Goal: Find specific page/section: Find specific page/section

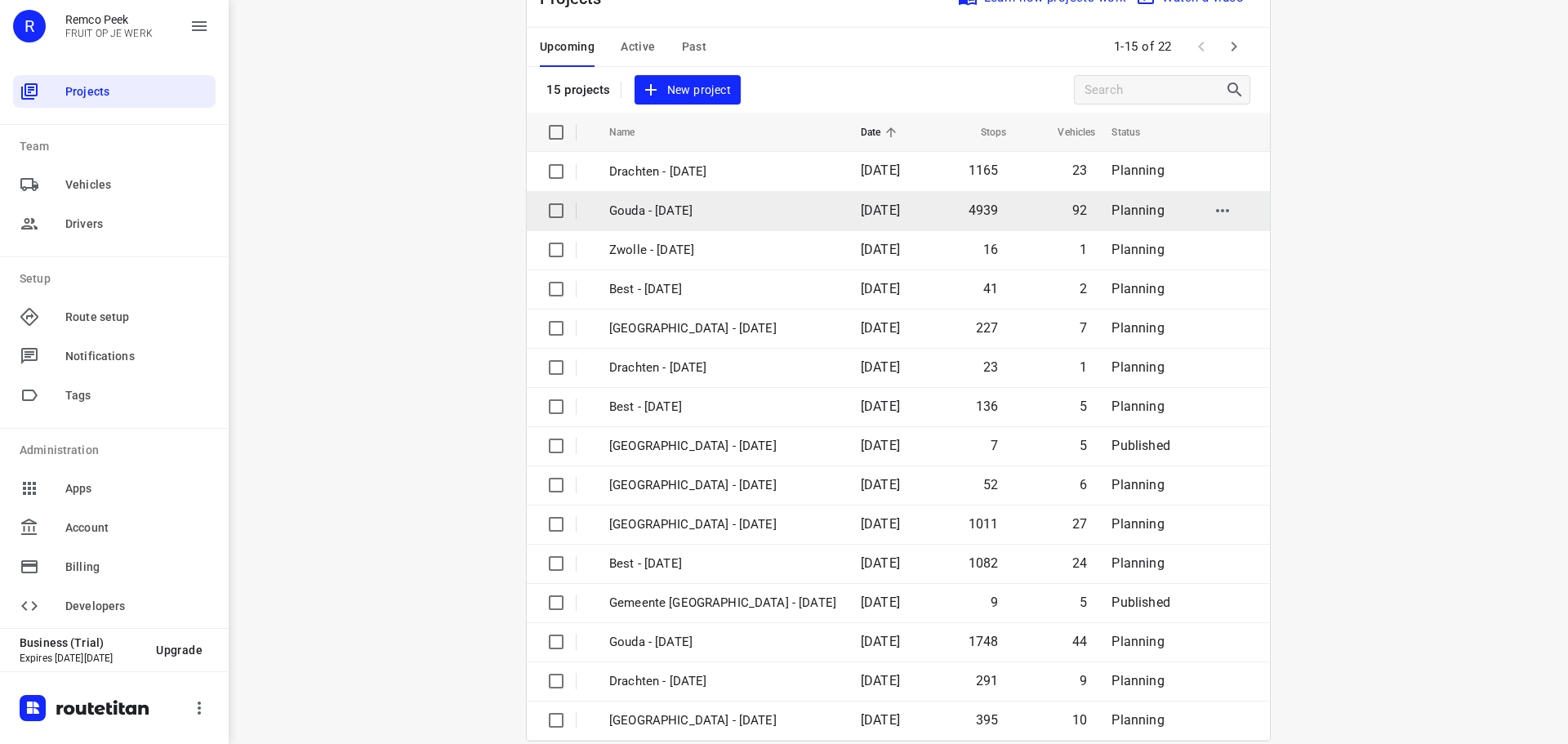
scroll to position [82, 0]
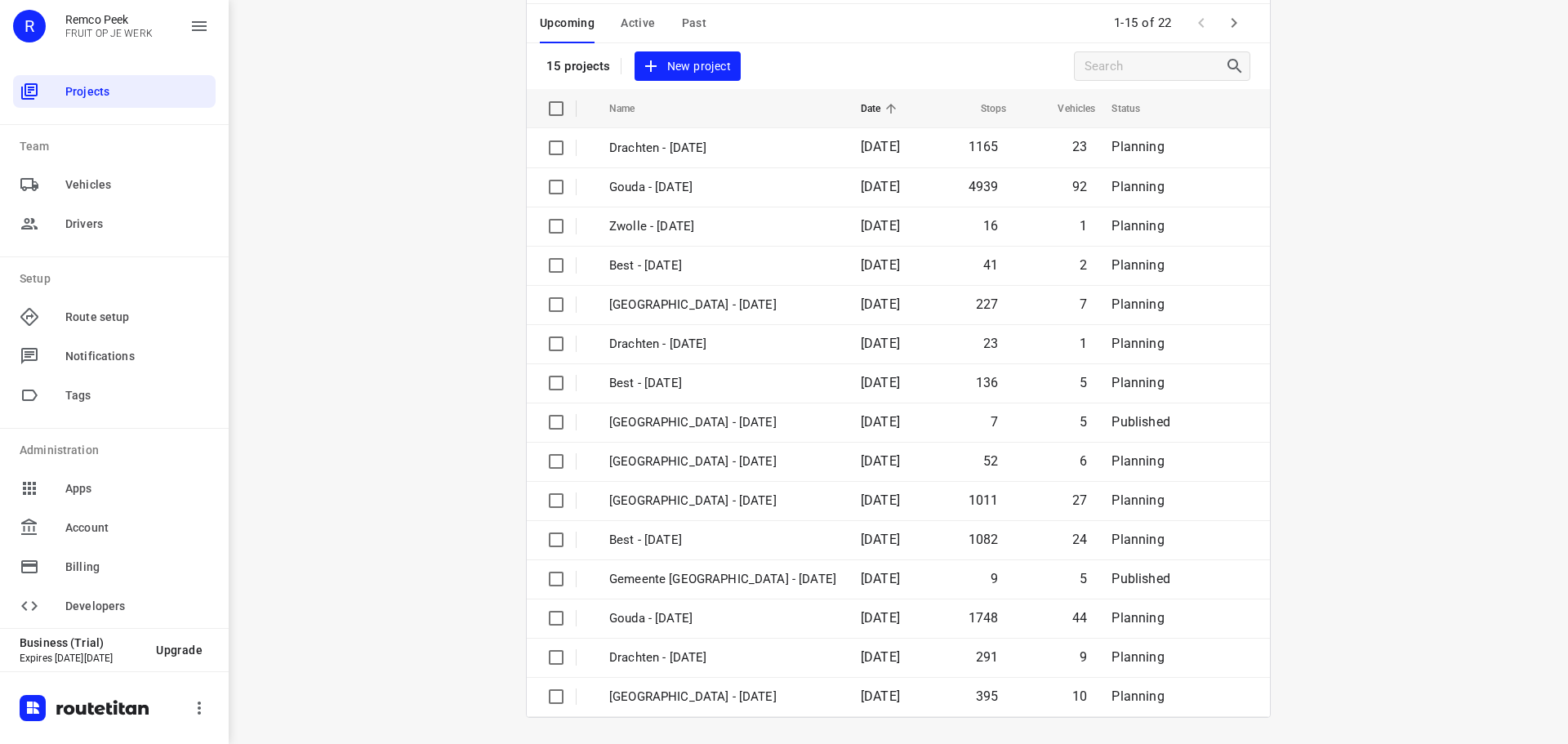
click at [637, 22] on span "Active" at bounding box center [637, 23] width 34 height 20
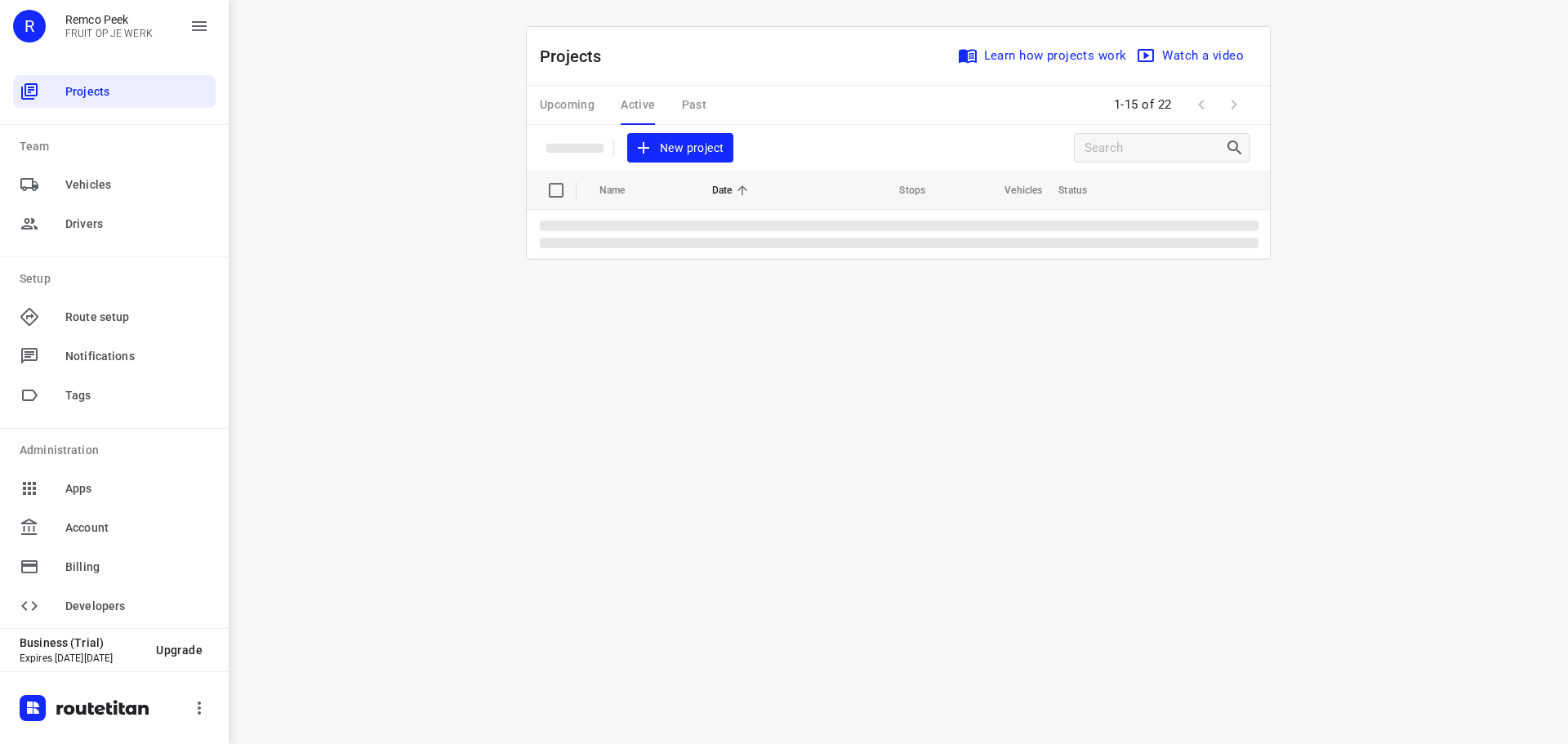
scroll to position [0, 0]
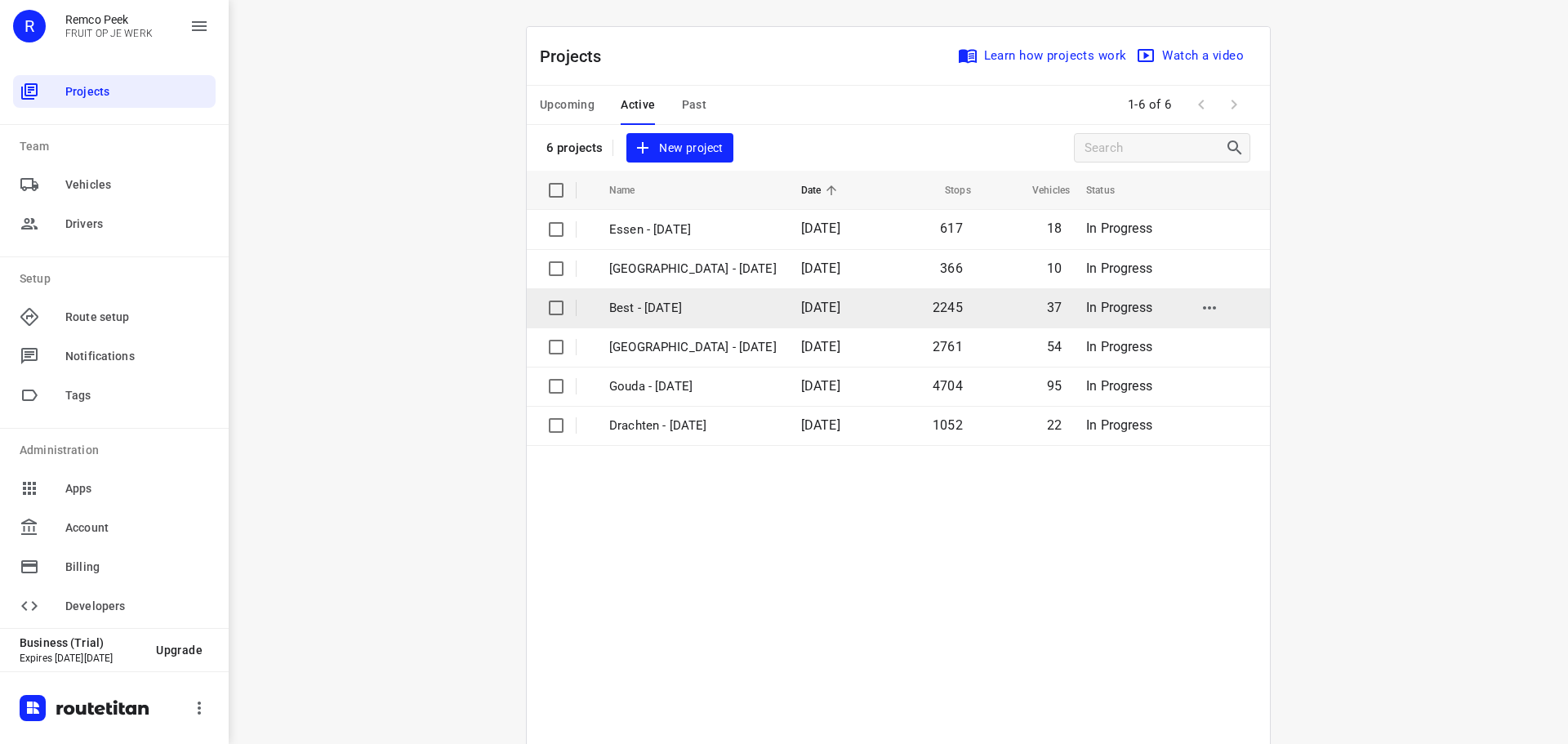
click at [666, 321] on td "Best - [DATE]" at bounding box center [691, 308] width 195 height 39
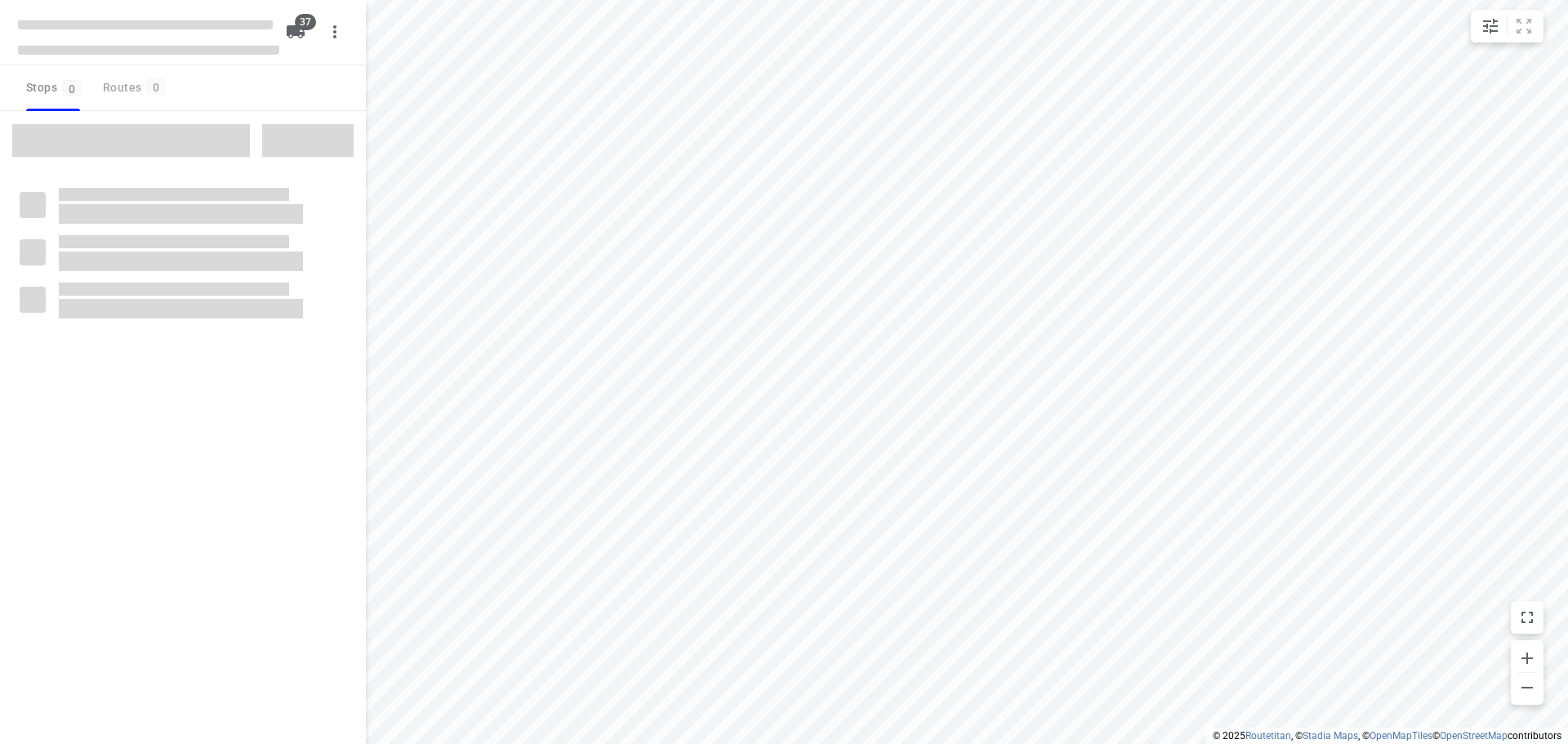
type input "distance"
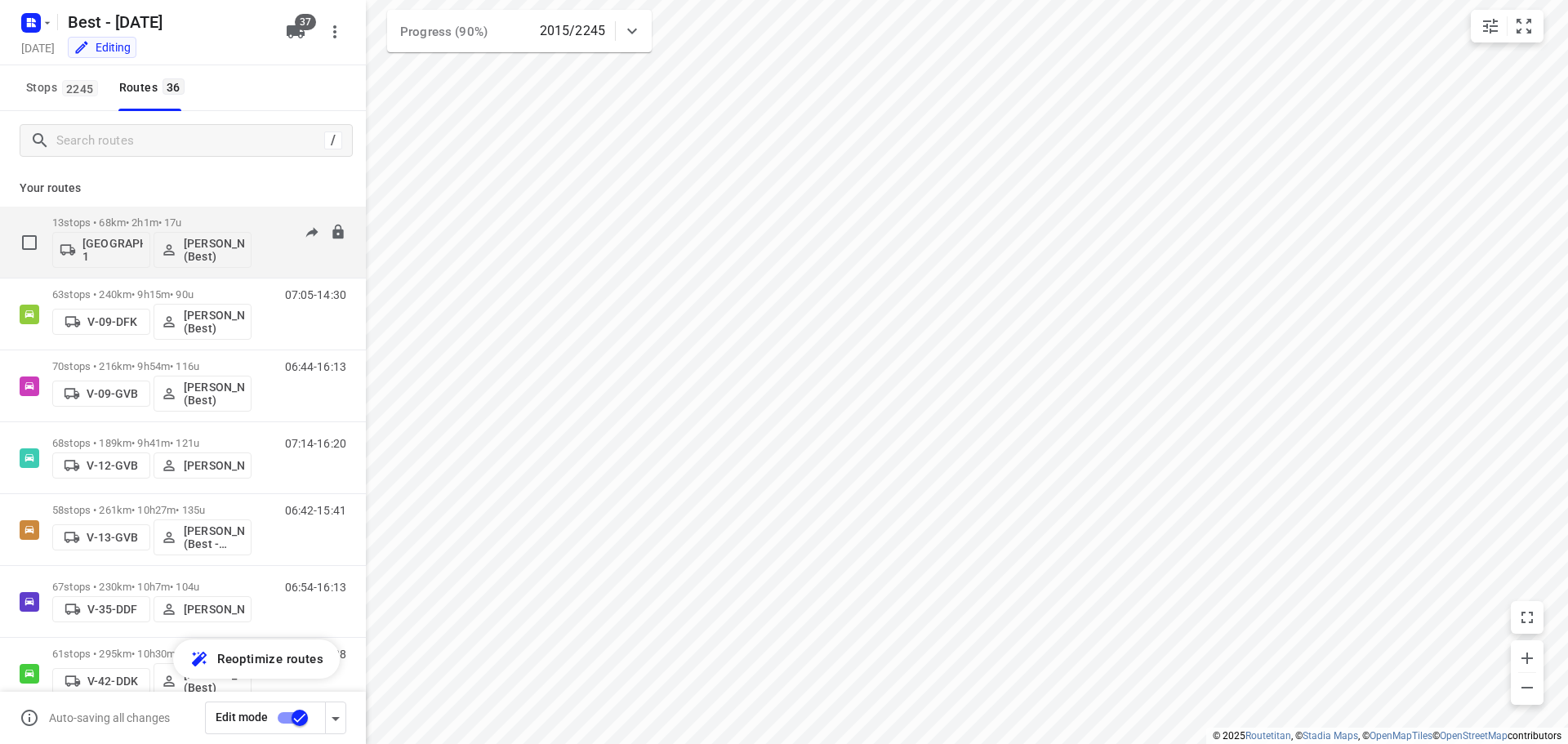
click at [208, 215] on div "13 stops • 68km • 2h1m • 17u Gemeente Rotterdam 1 Tony van Doren (Best)" at bounding box center [151, 242] width 199 height 68
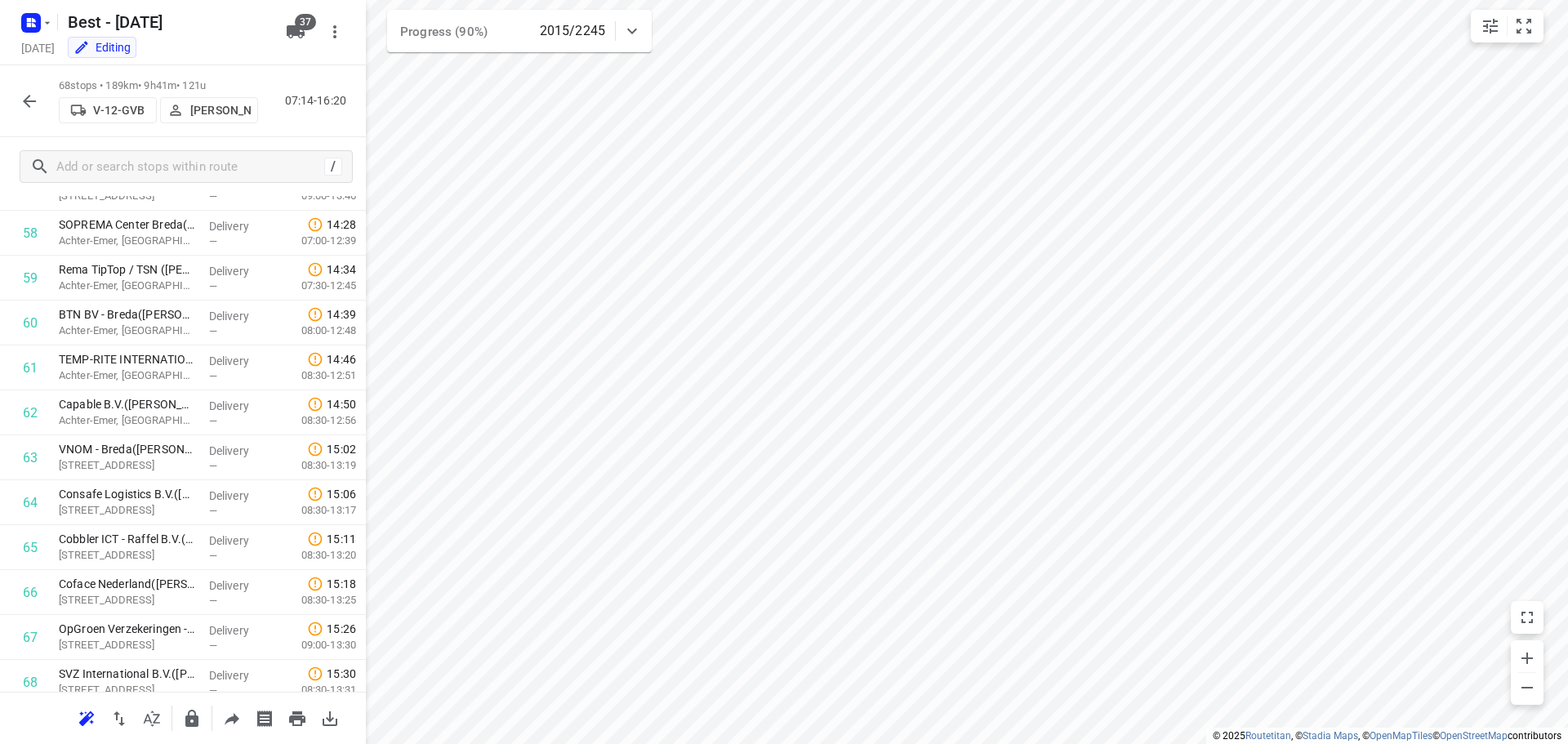
scroll to position [2684, 0]
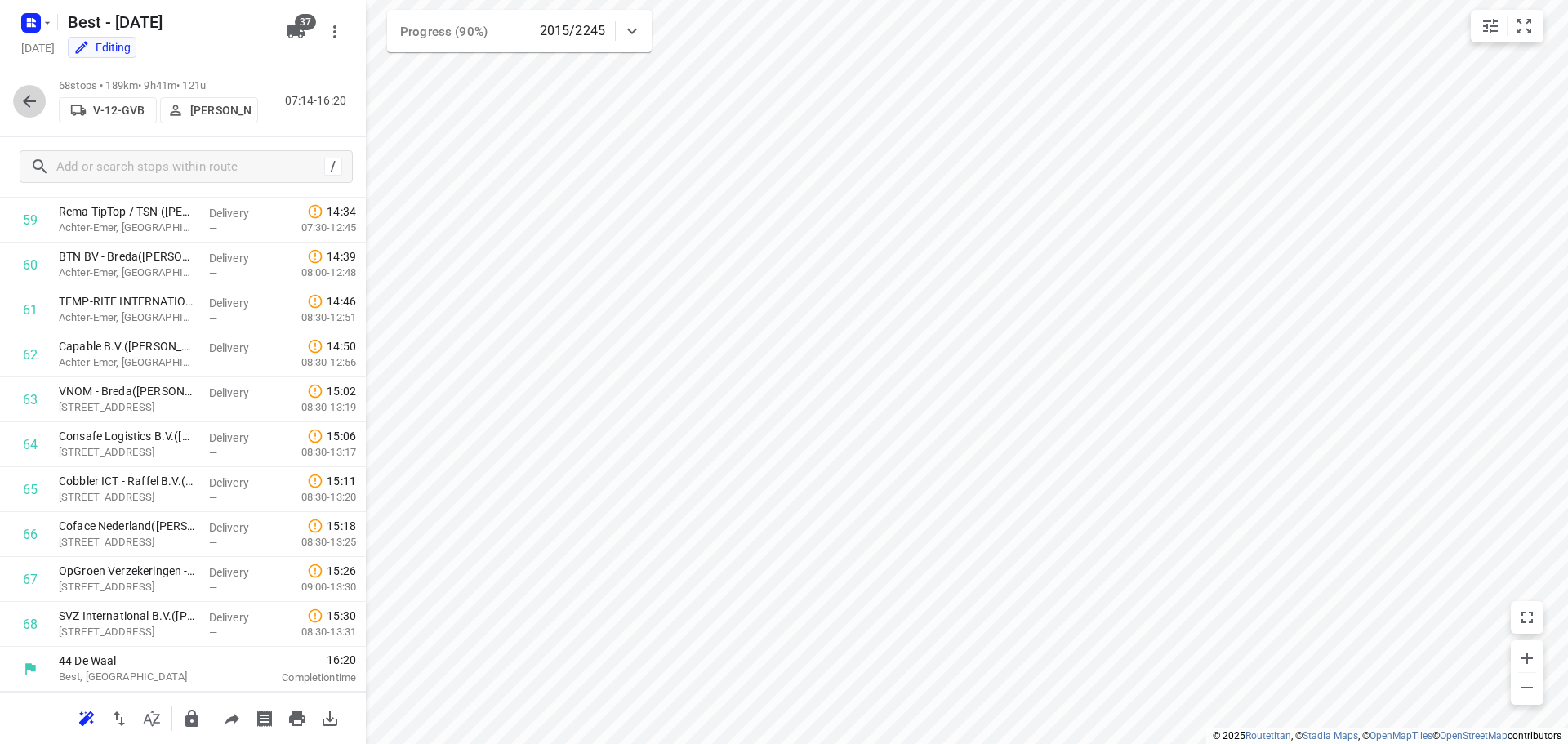
click at [19, 91] on button "button" at bounding box center [30, 102] width 33 height 33
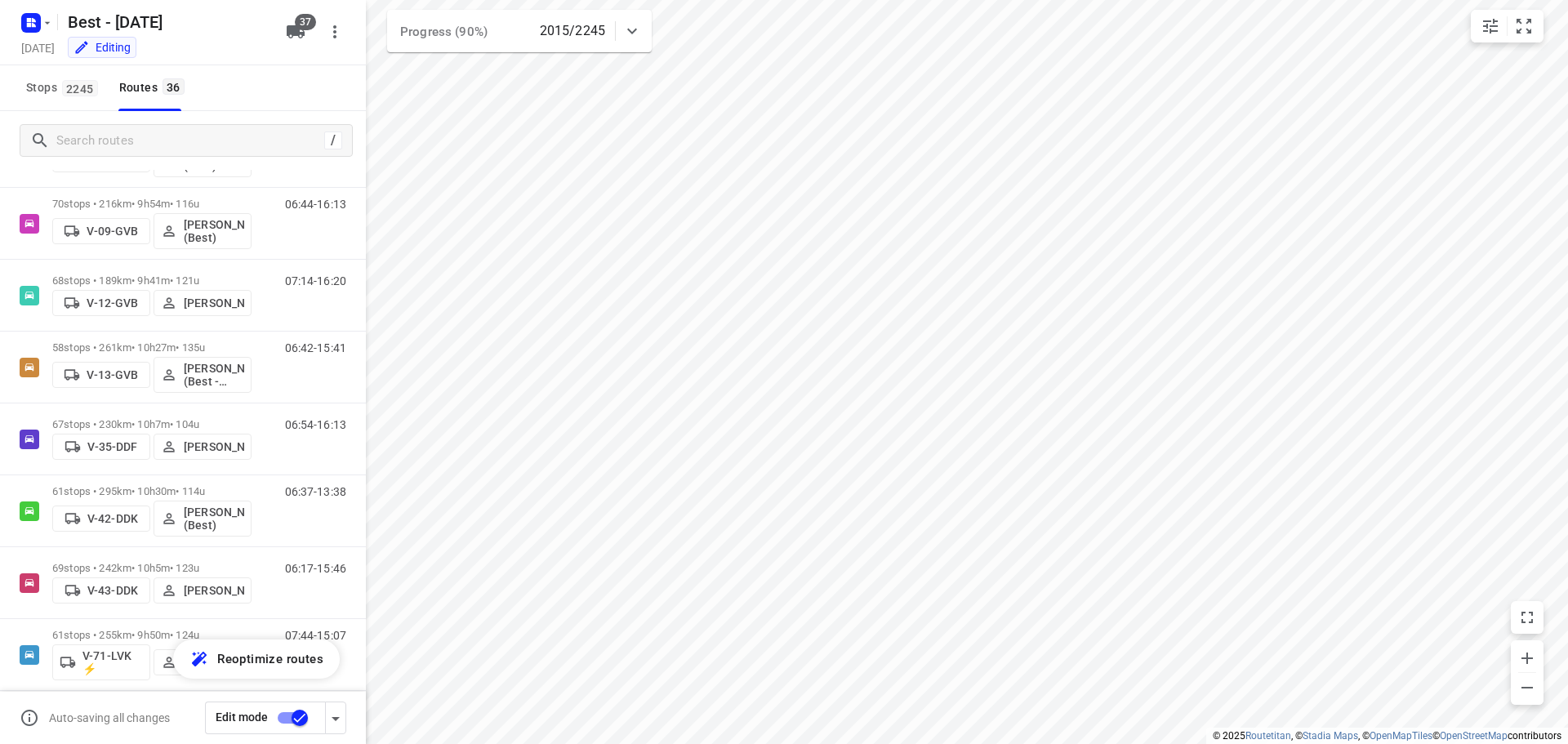
scroll to position [0, 0]
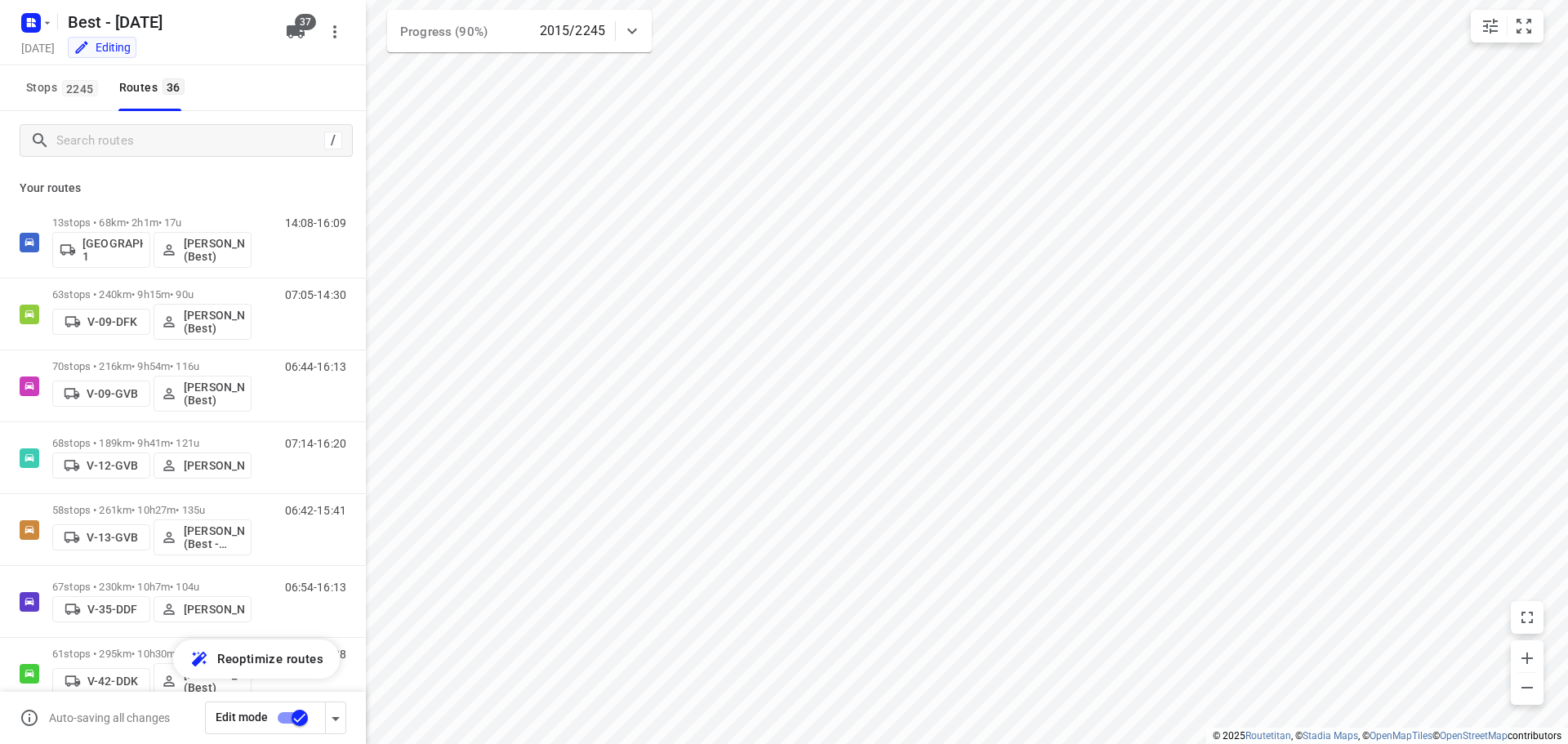
click at [632, 21] on icon at bounding box center [632, 30] width 20 height 20
click at [517, 98] on icon "button" at bounding box center [519, 102] width 20 height 20
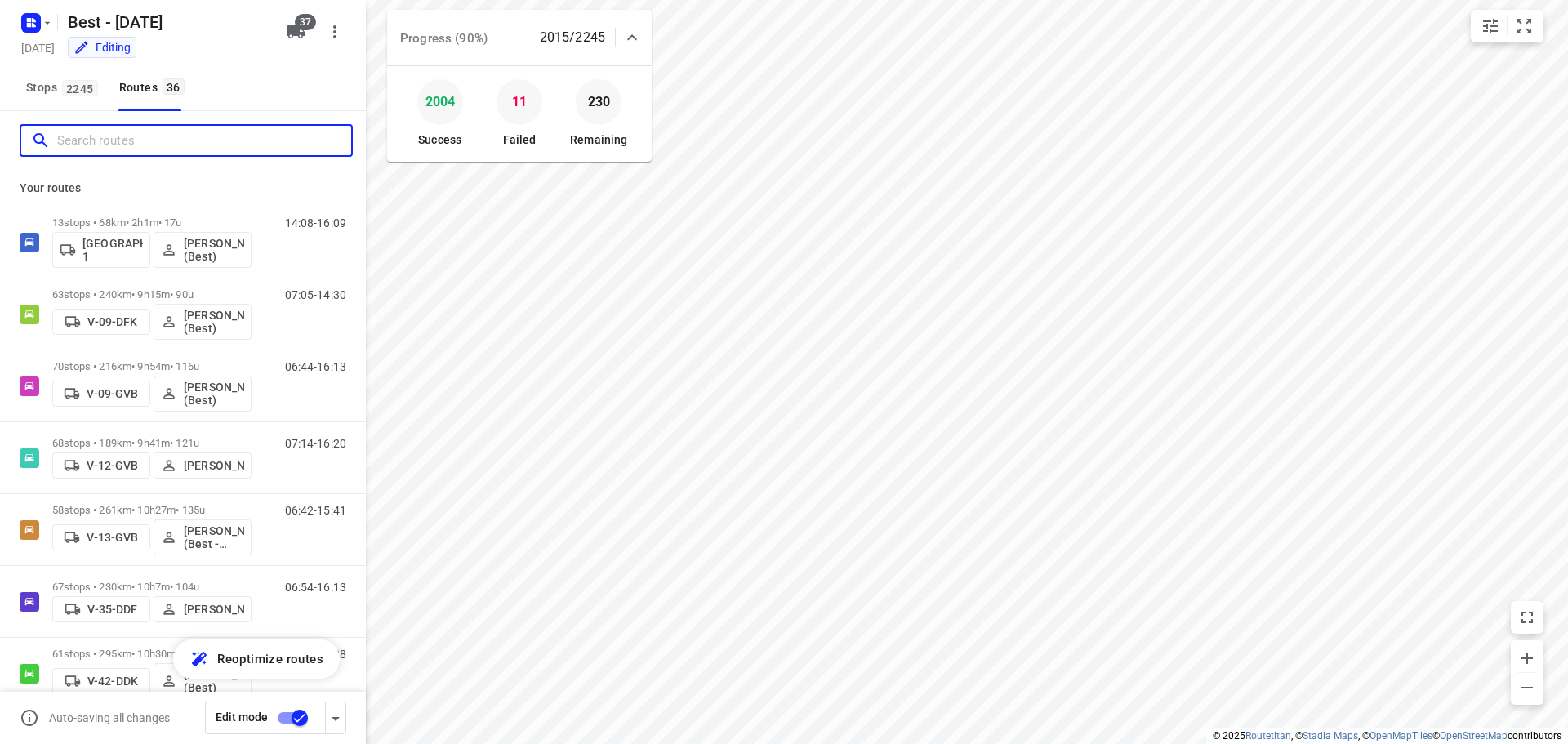
click at [75, 132] on input "Search routes" at bounding box center [204, 140] width 294 height 25
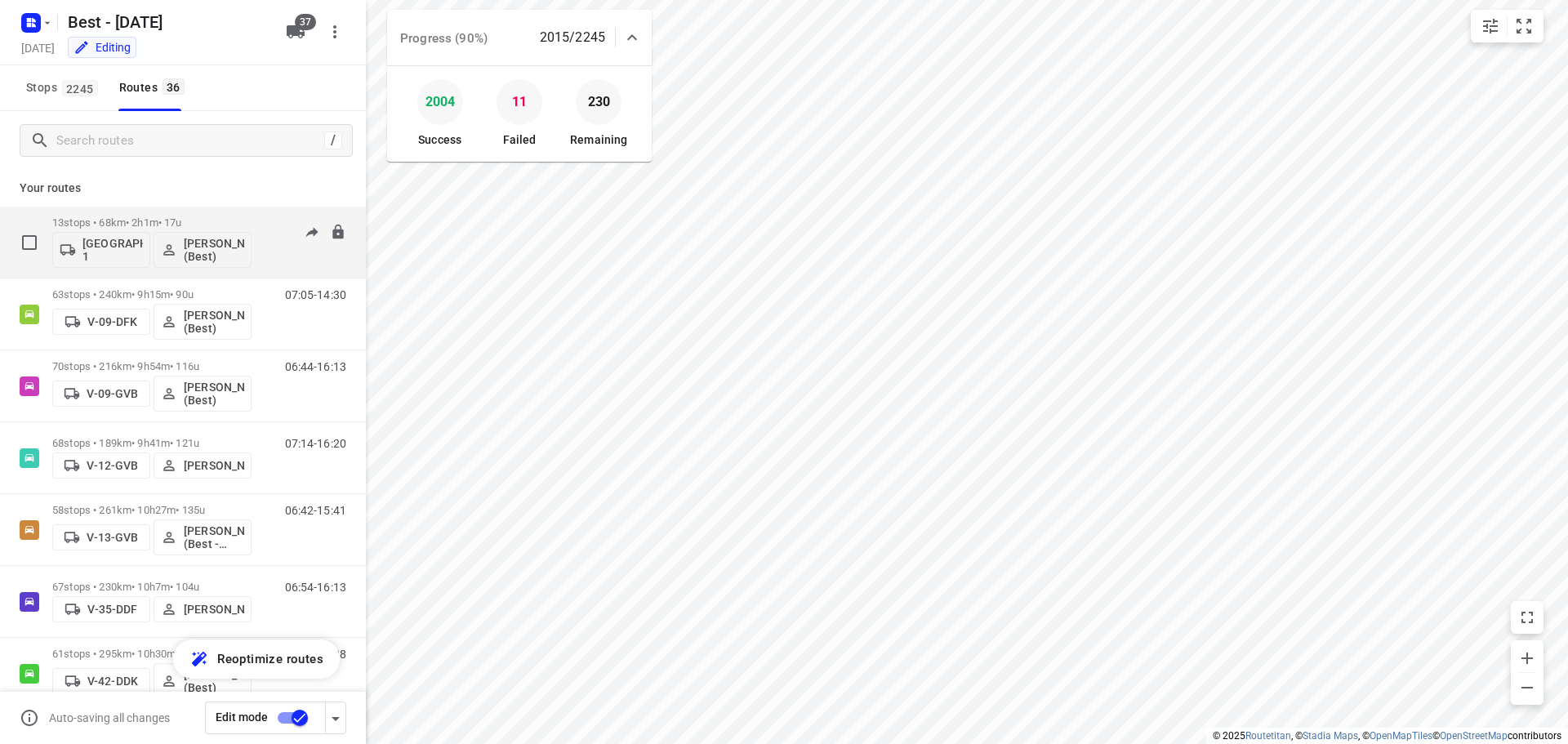
click at [159, 219] on p "13 stops • 68km • 2h1m • 17u" at bounding box center [151, 223] width 199 height 12
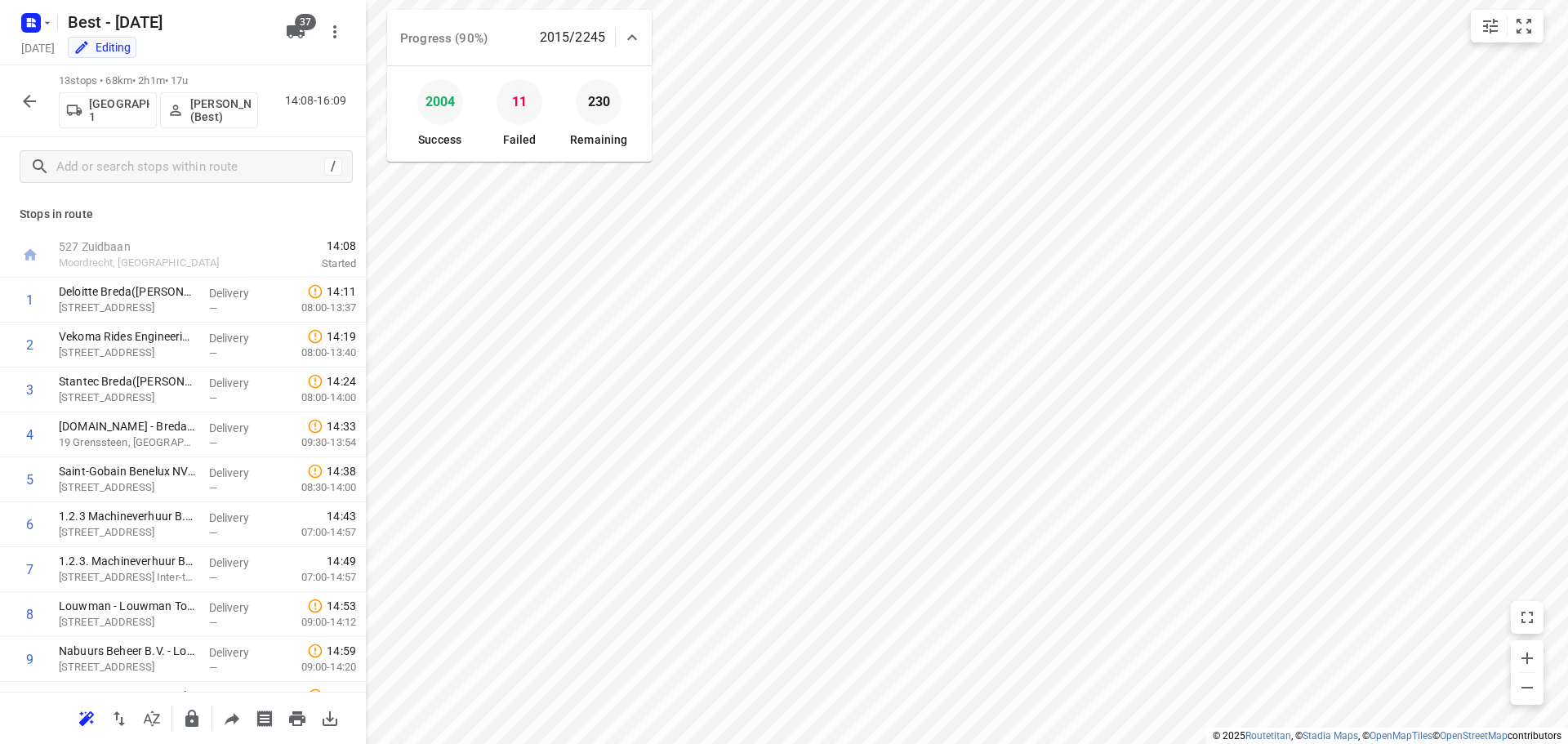
click at [26, 103] on icon "button" at bounding box center [29, 101] width 13 height 13
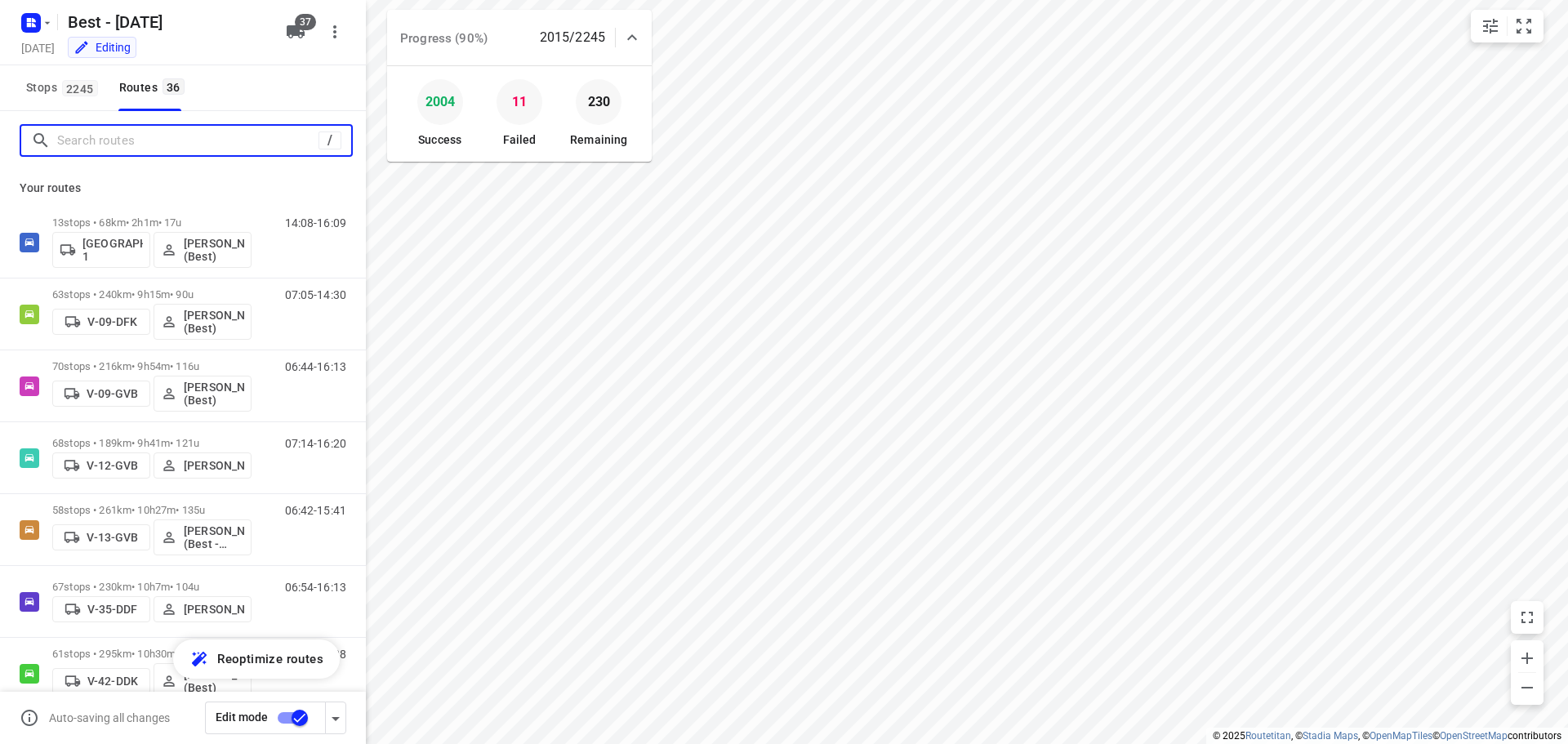
click at [99, 143] on input "Search routes" at bounding box center [188, 140] width 262 height 25
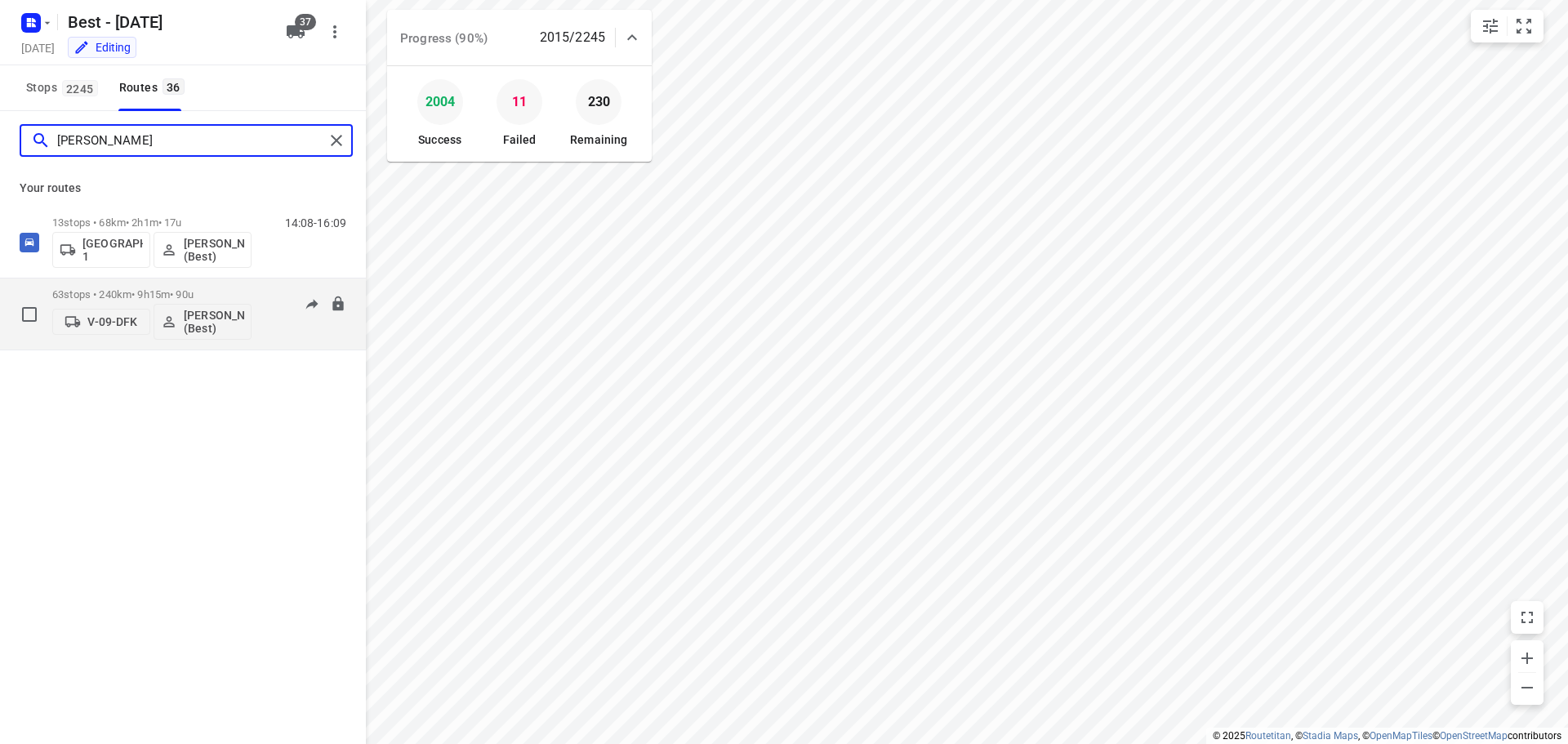
type input "tony"
click at [175, 284] on div "63 stops • 240km • 9h15m • 90u V-09-DFK Tony van Doren (Best)" at bounding box center [151, 314] width 199 height 68
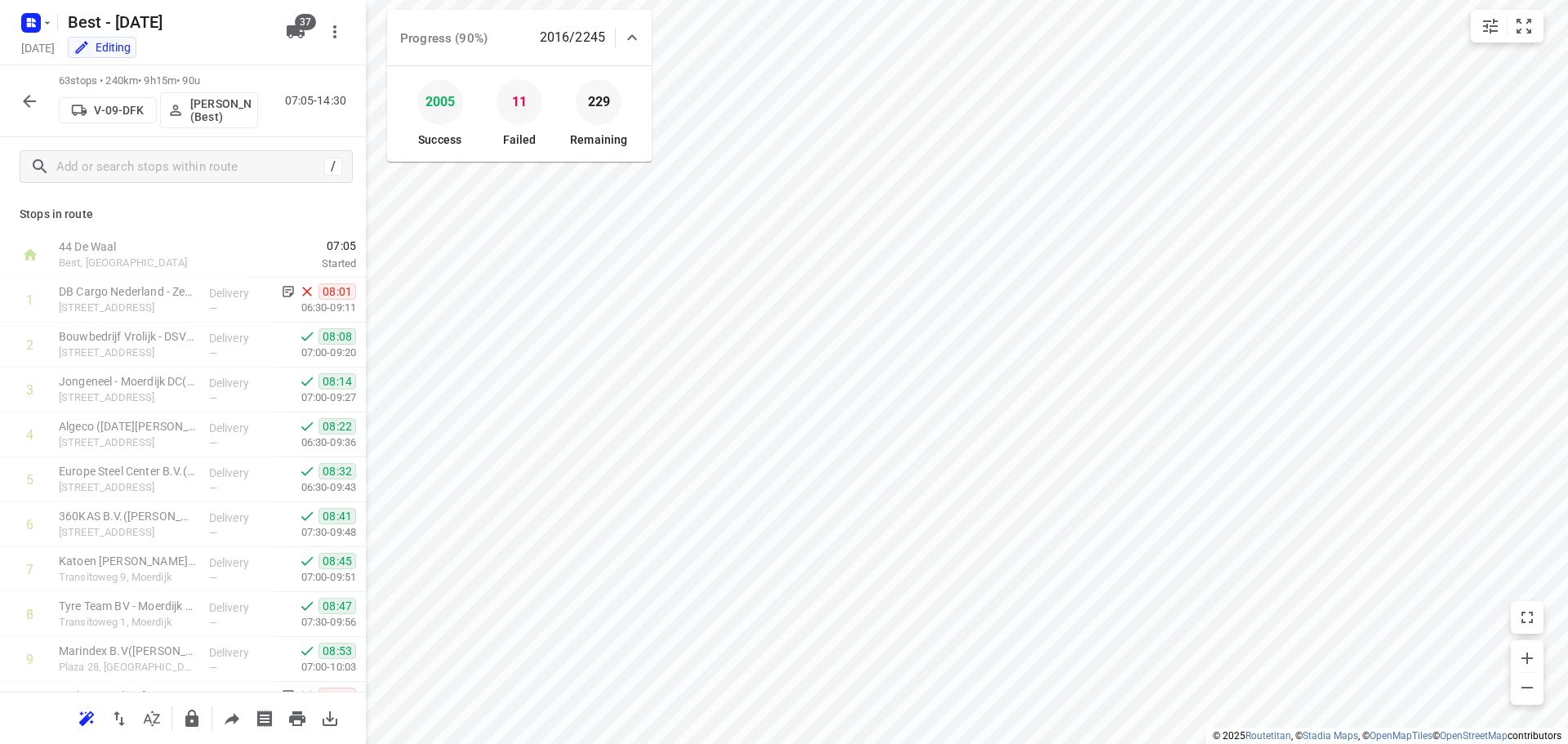
click at [18, 93] on button "button" at bounding box center [30, 102] width 33 height 33
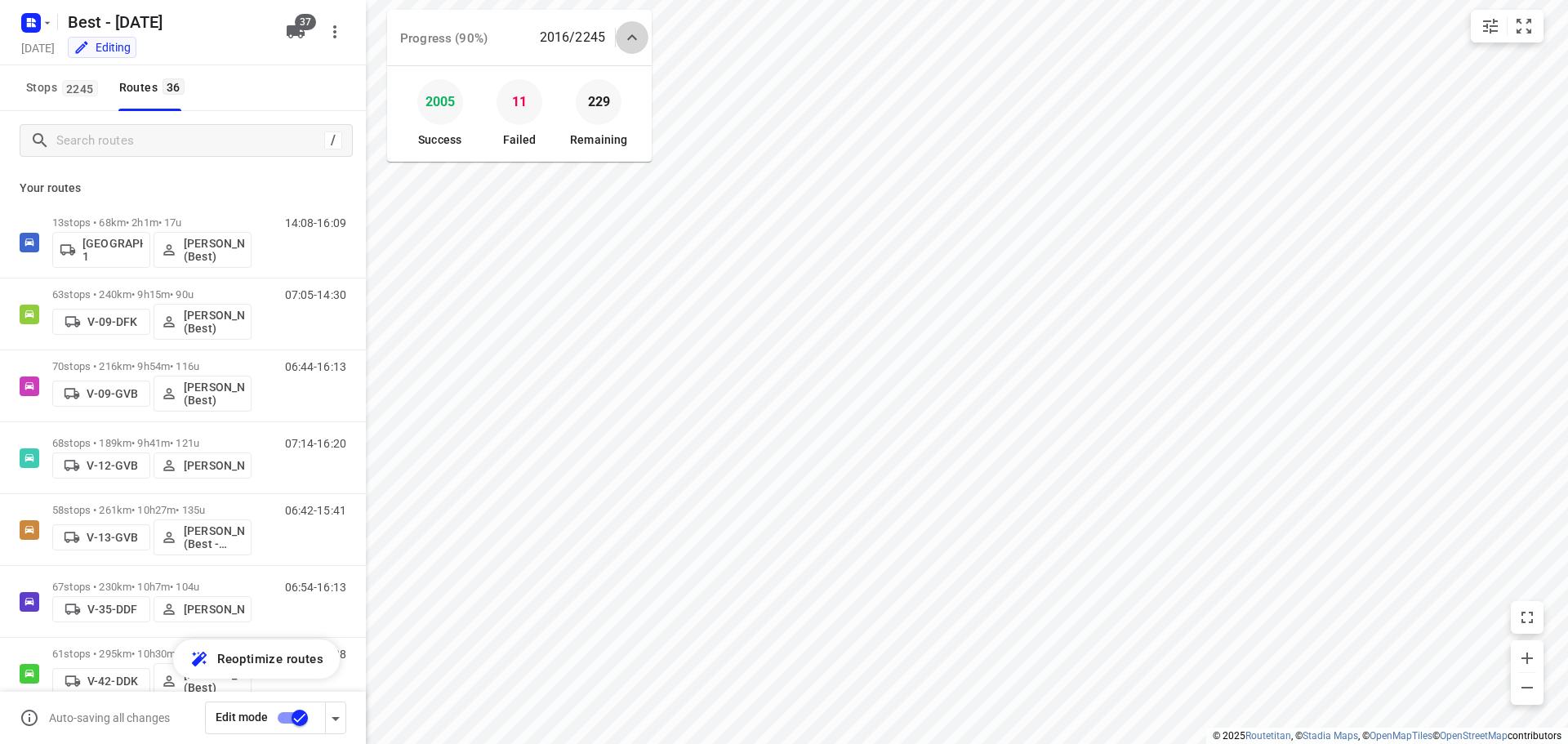
click at [638, 47] on icon at bounding box center [632, 37] width 20 height 20
click at [638, 47] on div "Progress (90%) 2016/2245" at bounding box center [519, 30] width 264 height 43
click at [206, 149] on input "Search routes" at bounding box center [188, 140] width 262 height 25
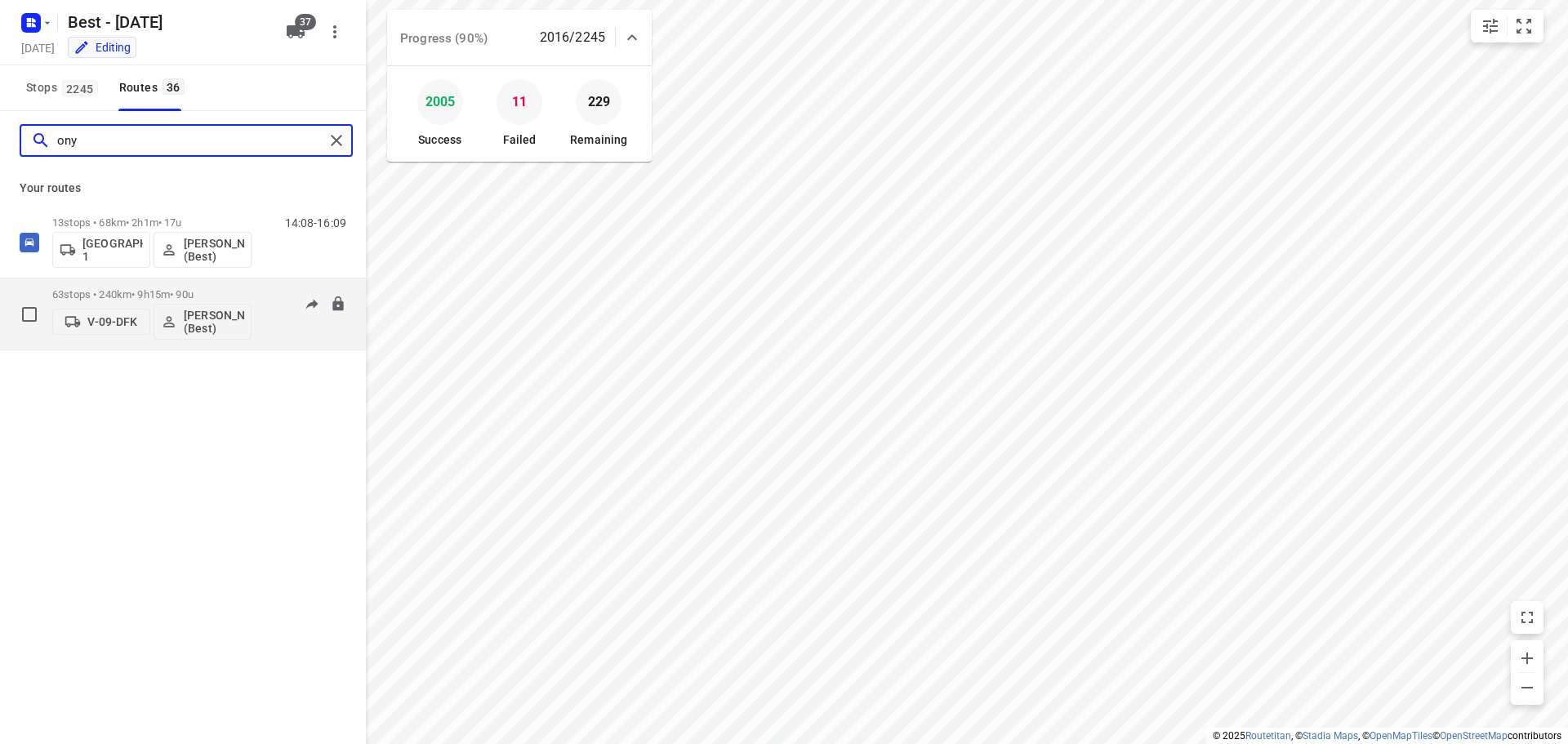
type input "ony"
click at [183, 286] on div "63 stops • 240km • 9h15m • 90u V-09-DFK Tony van Doren (Best)" at bounding box center [151, 314] width 199 height 68
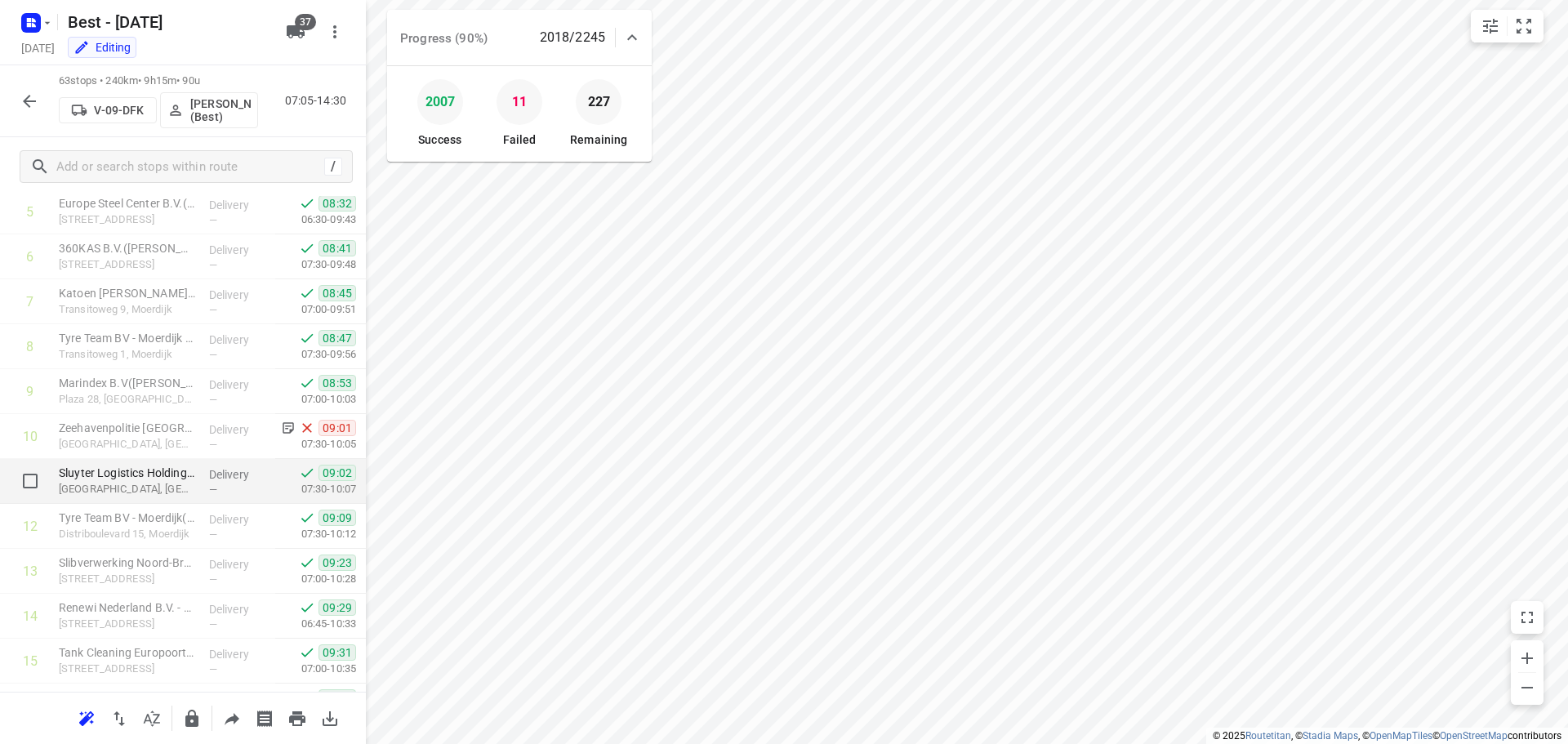
scroll to position [256, 0]
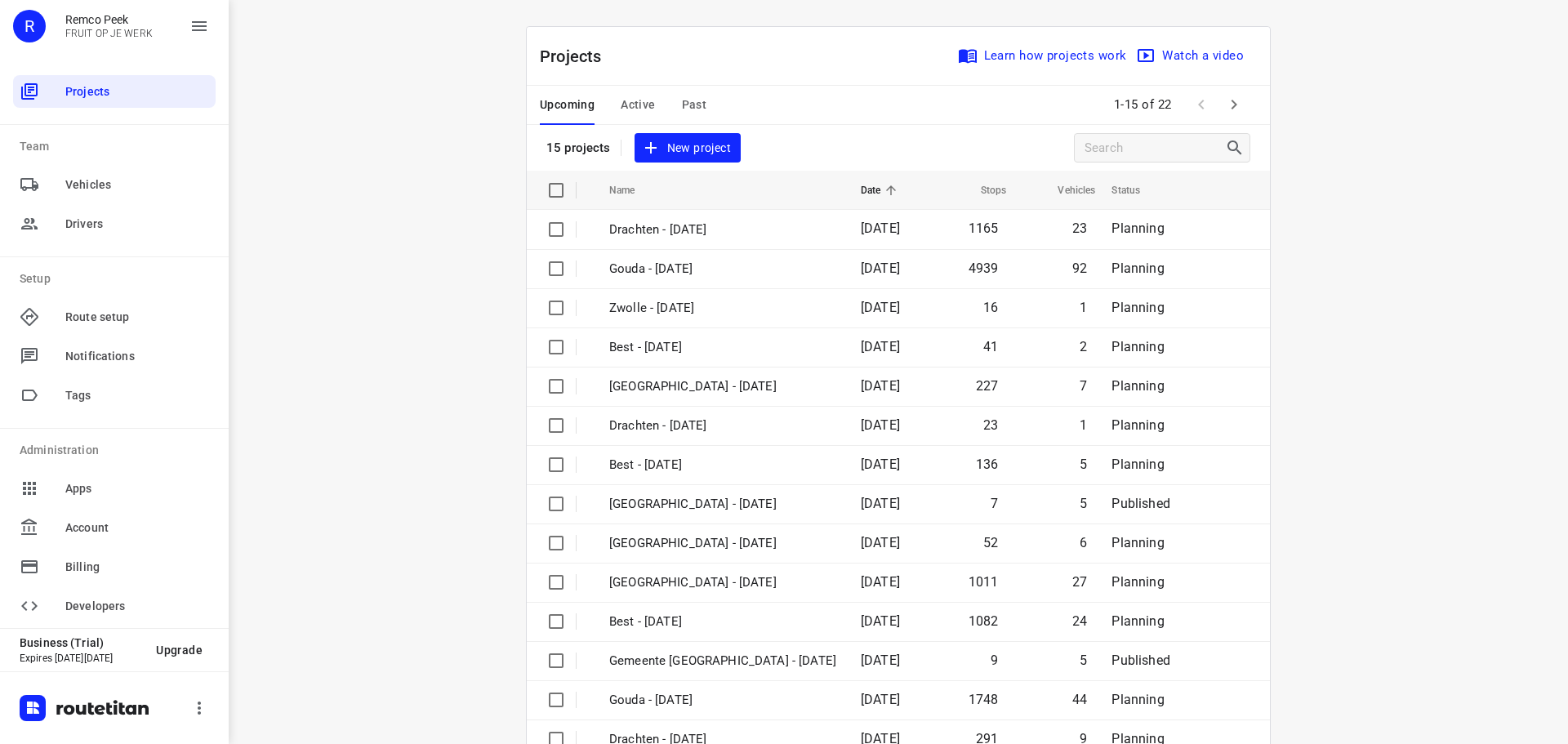
drag, startPoint x: 653, startPoint y: 96, endPoint x: 631, endPoint y: 103, distance: 23.1
click at [651, 99] on div "Upcoming Active Past" at bounding box center [637, 105] width 193 height 39
click at [631, 103] on span "Active" at bounding box center [637, 104] width 34 height 20
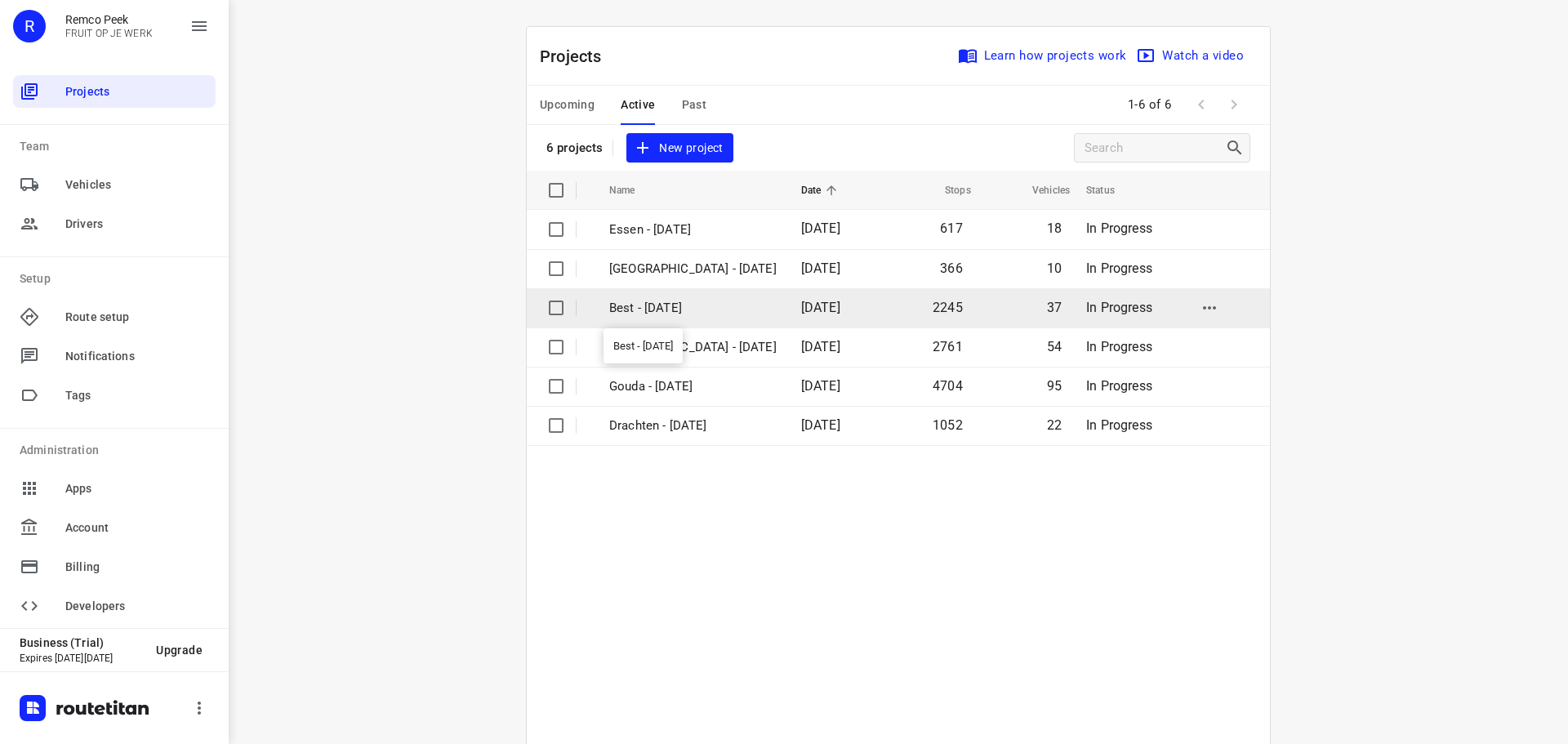
click at [649, 304] on p "Best - [DATE]" at bounding box center [693, 309] width 168 height 19
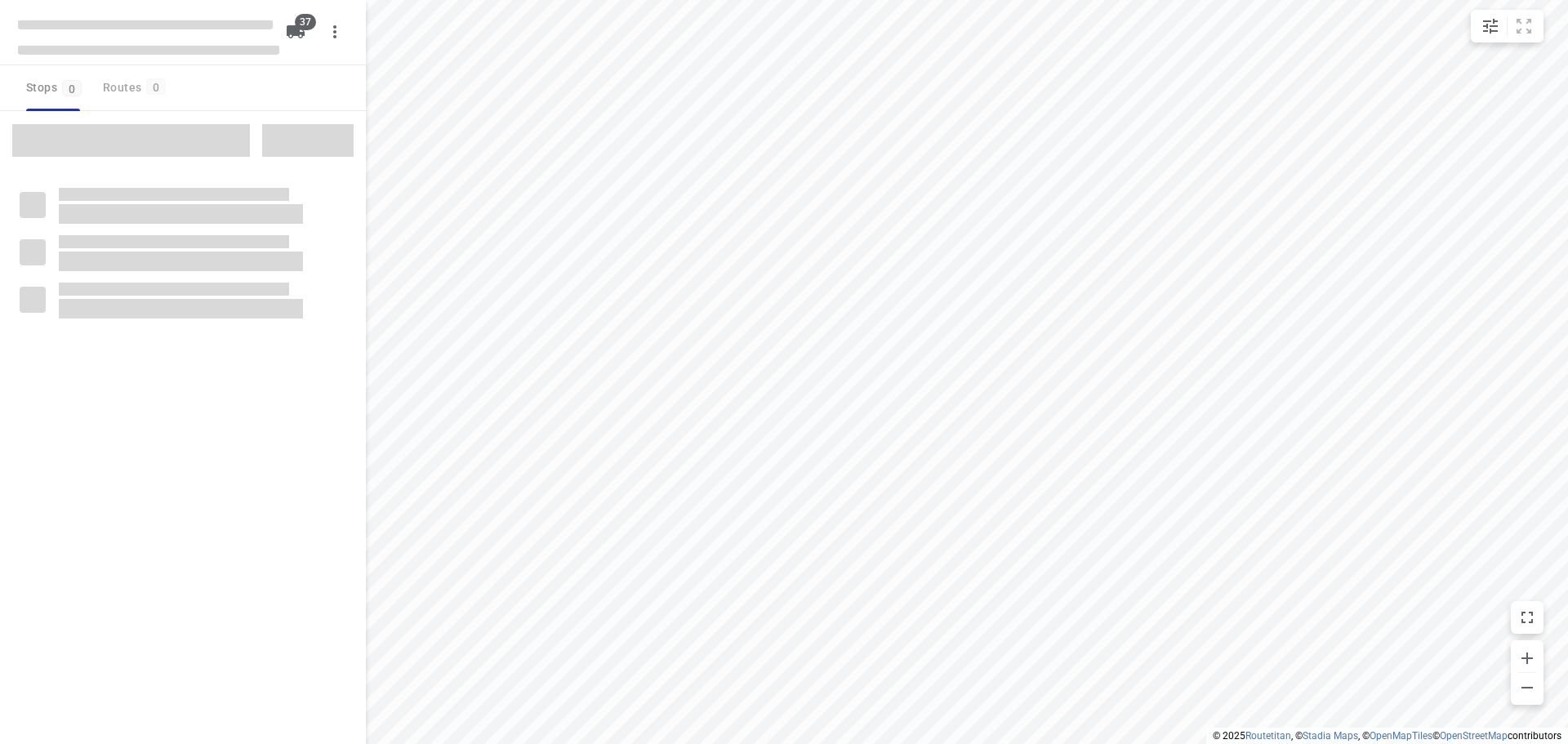
type input "distance"
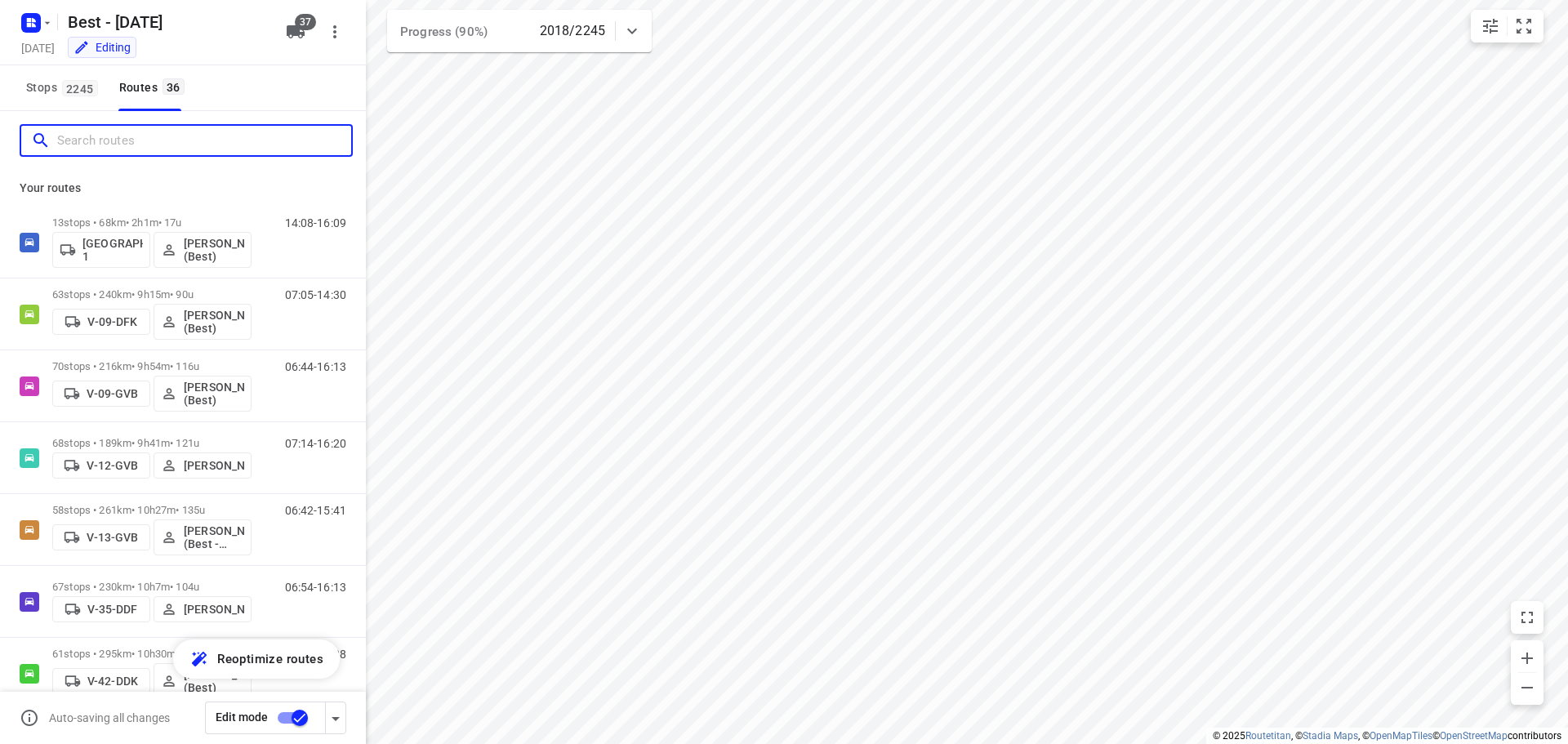
click at [156, 130] on input "Search routes" at bounding box center [204, 140] width 294 height 25
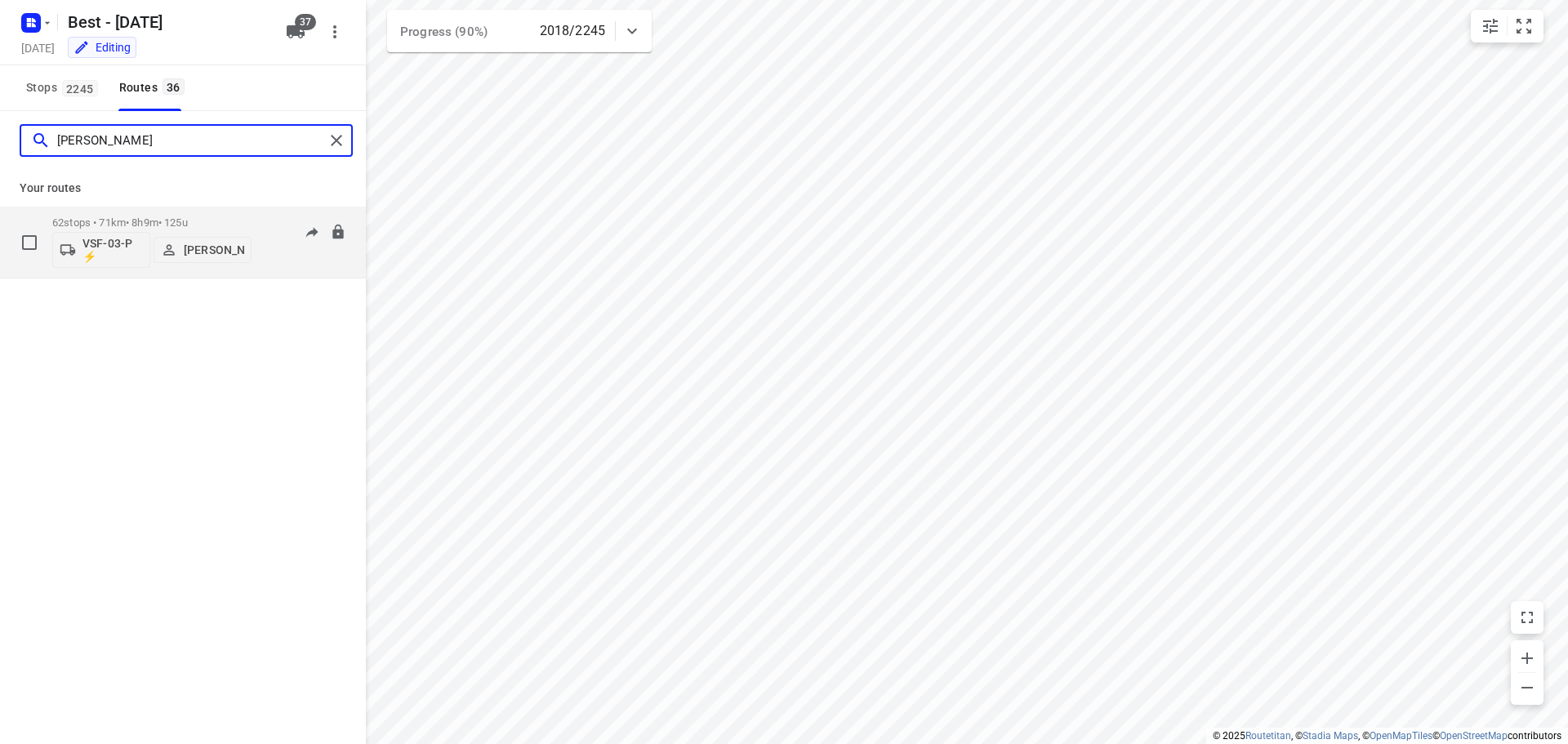
type input "[PERSON_NAME]"
click at [130, 226] on p "62 stops • 71km • 8h9m • 125u" at bounding box center [151, 223] width 199 height 12
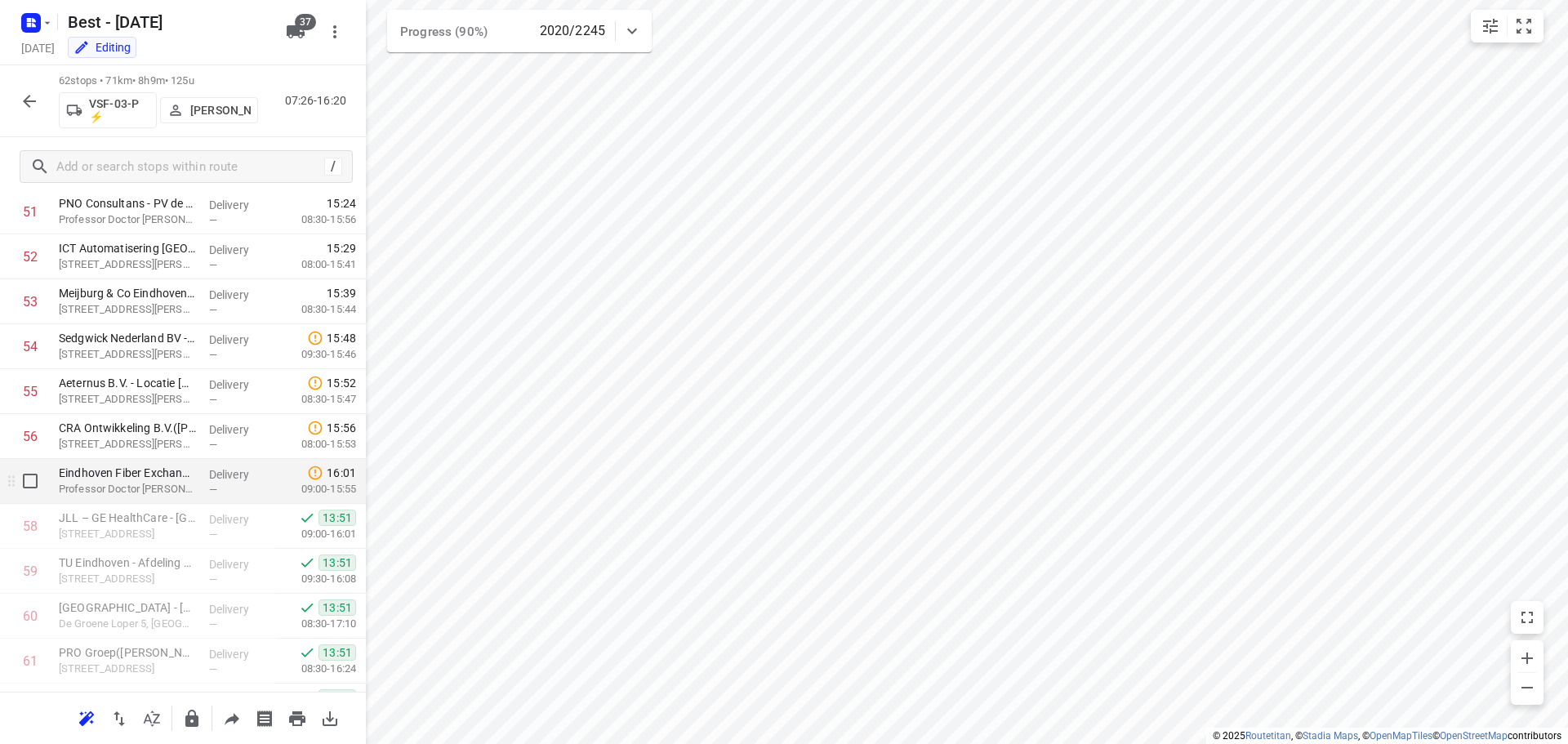
scroll to position [2252, 0]
